Goal: Task Accomplishment & Management: Manage account settings

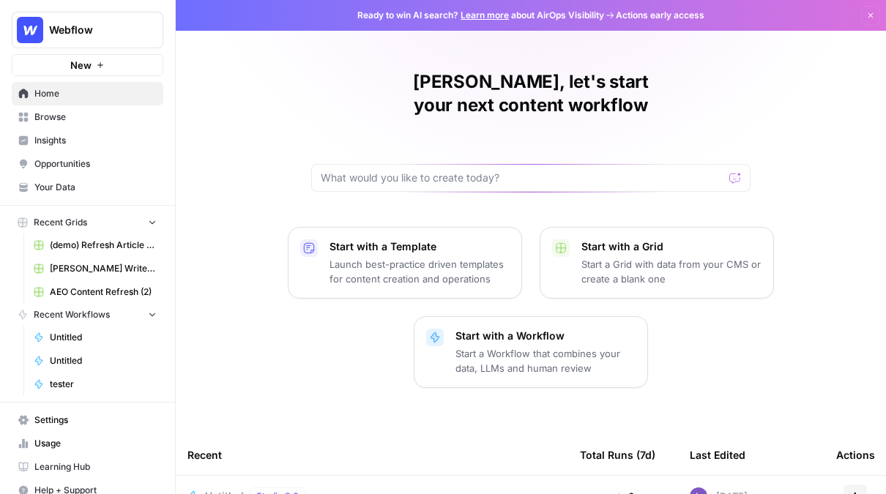
click at [66, 40] on button "Webflow" at bounding box center [88, 30] width 152 height 37
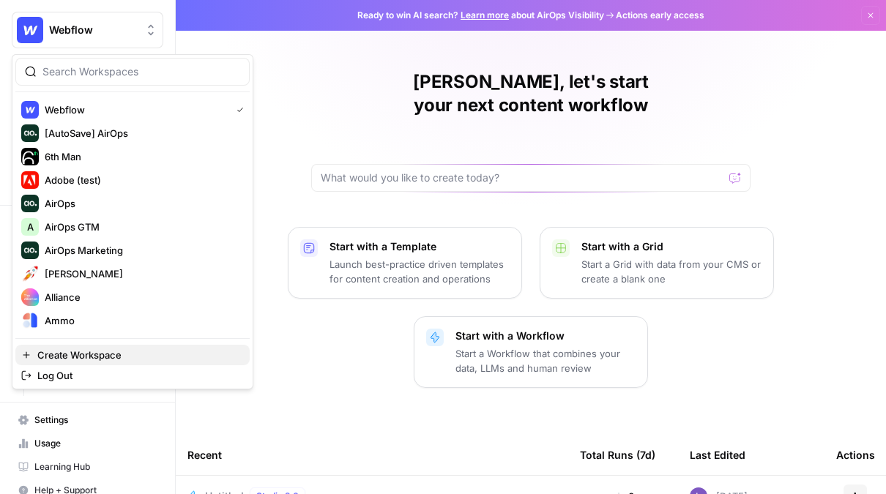
click at [95, 357] on span "Create Workspace" at bounding box center [137, 355] width 201 height 15
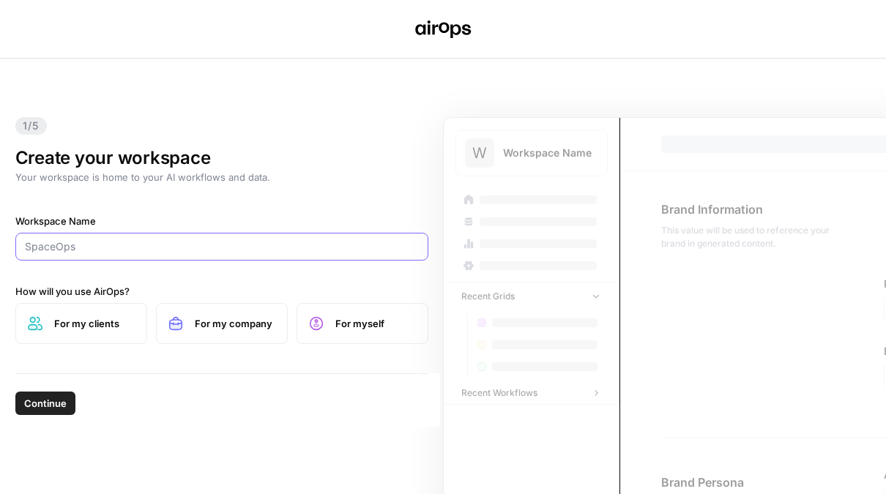
click at [173, 244] on input "Workspace Name" at bounding box center [222, 246] width 394 height 15
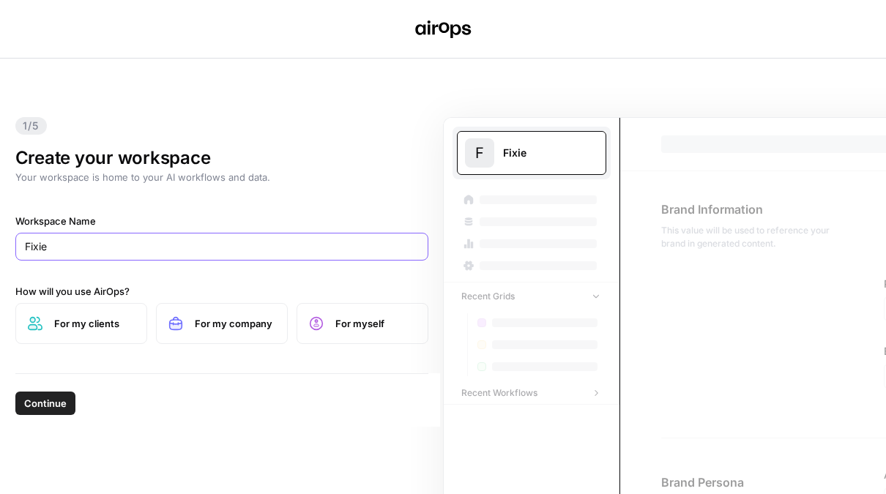
type input "Fixie"
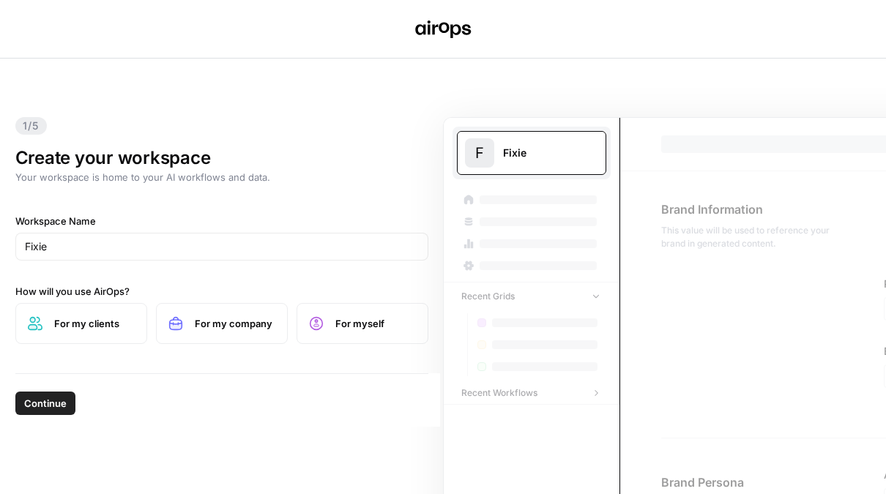
click at [114, 319] on span "For my clients" at bounding box center [94, 323] width 81 height 15
click at [48, 407] on span "Continue" at bounding box center [45, 403] width 42 height 15
